Goal: Go to known website: Go to known website

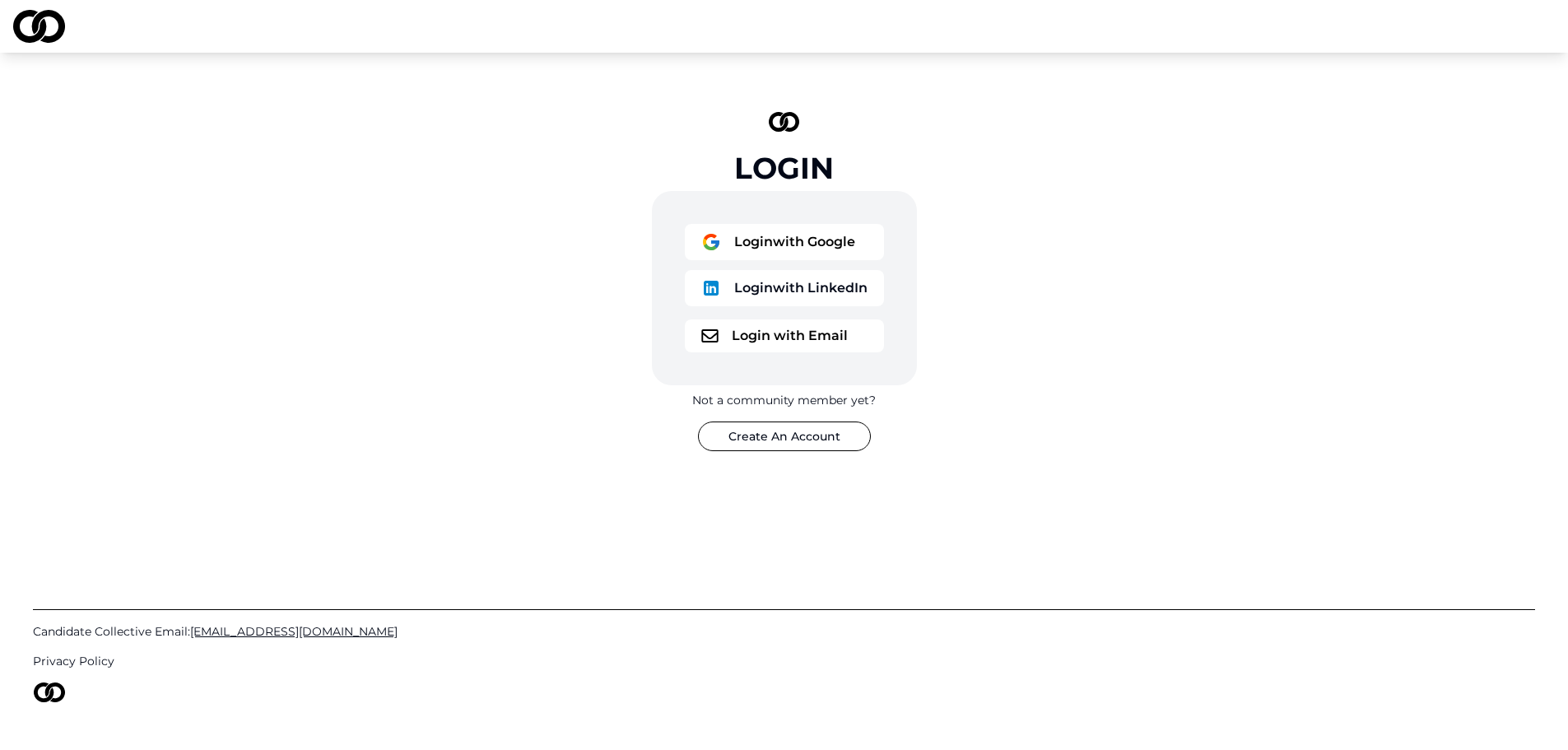
click at [803, 236] on button "Login with Google" at bounding box center [785, 242] width 199 height 36
